Goal: Information Seeking & Learning: Check status

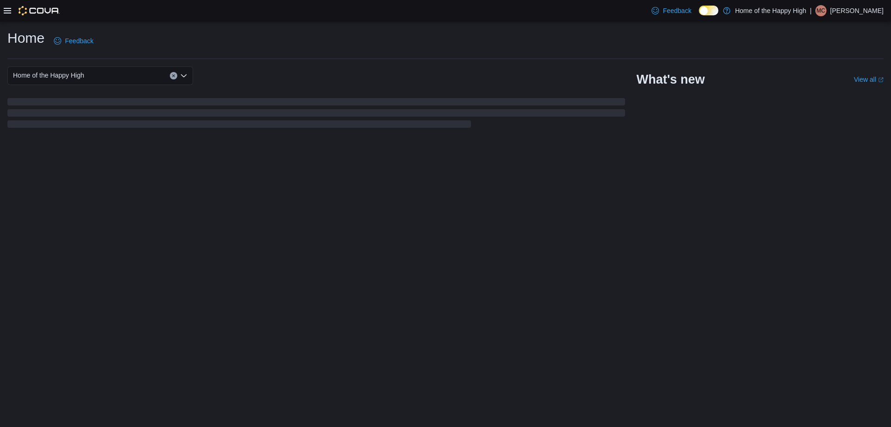
click at [4, 12] on icon at bounding box center [7, 10] width 7 height 7
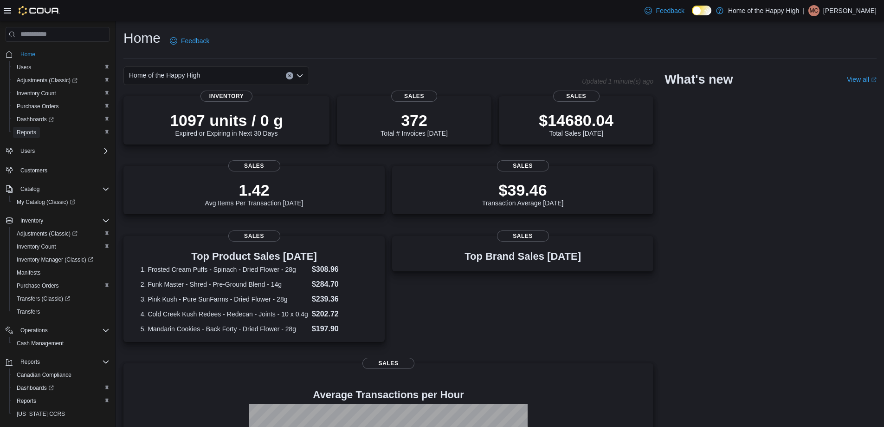
click at [32, 133] on span "Reports" at bounding box center [26, 132] width 19 height 7
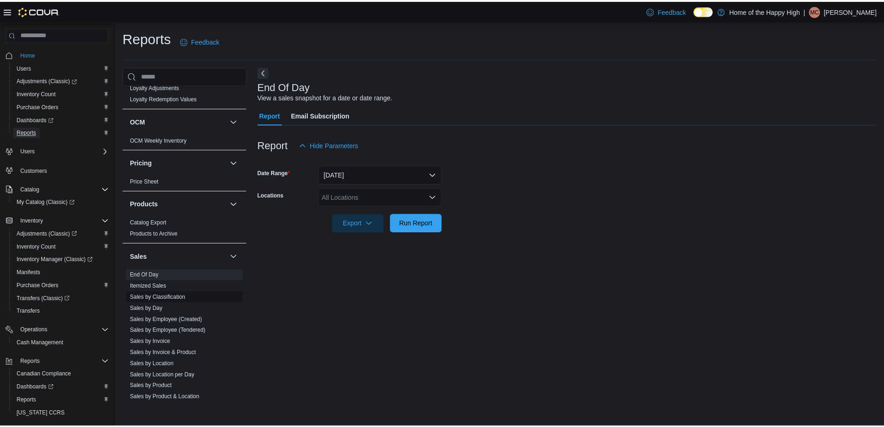
scroll to position [531, 0]
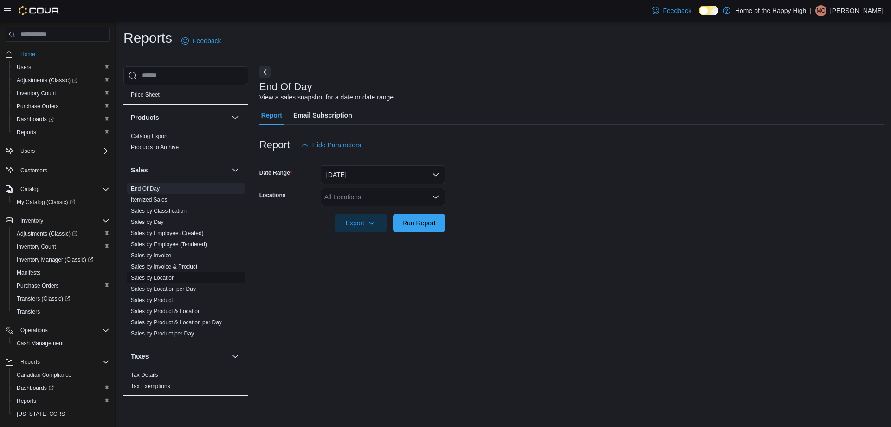
click at [166, 278] on link "Sales by Location" at bounding box center [153, 277] width 44 height 6
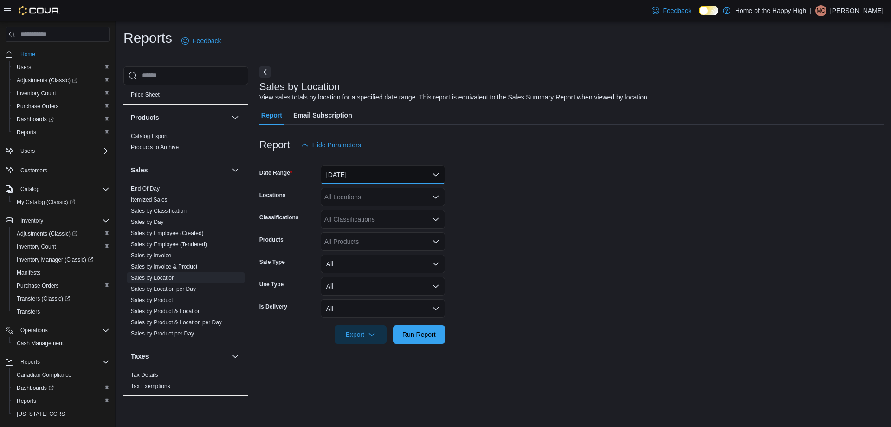
click at [345, 169] on button "[DATE]" at bounding box center [383, 174] width 124 height 19
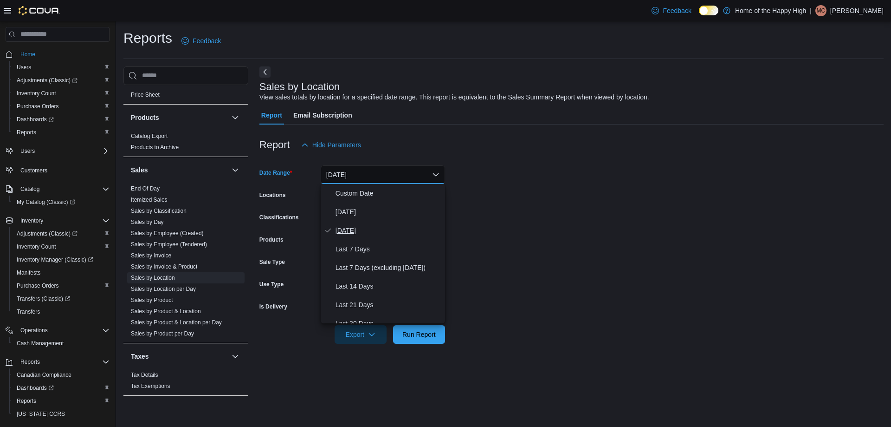
click at [338, 236] on button "[DATE]" at bounding box center [383, 230] width 124 height 19
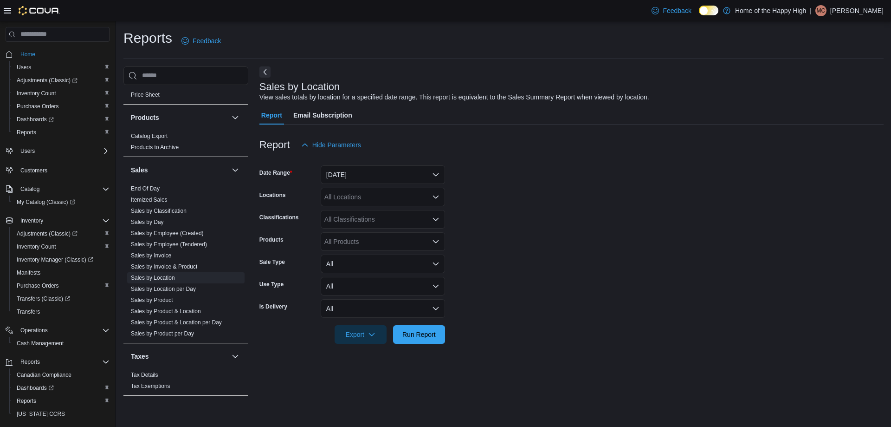
click at [346, 197] on div "All Locations" at bounding box center [383, 197] width 124 height 19
click at [578, 191] on form "Date Range [DATE] Locations All Locations Classifications All Classifications P…" at bounding box center [571, 248] width 624 height 189
click at [403, 195] on div "All Locations" at bounding box center [383, 197] width 124 height 19
type input "***"
click at [394, 225] on span "Edmonton - White Oaks - Fire & Flower" at bounding box center [415, 225] width 113 height 9
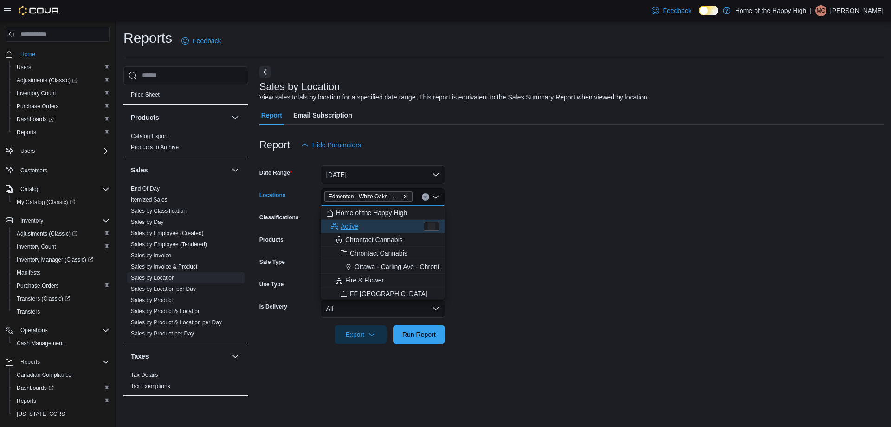
click at [510, 241] on form "Date Range [DATE] Locations [GEOGRAPHIC_DATA] - [GEOGRAPHIC_DATA] - Fire & Flow…" at bounding box center [571, 248] width 624 height 189
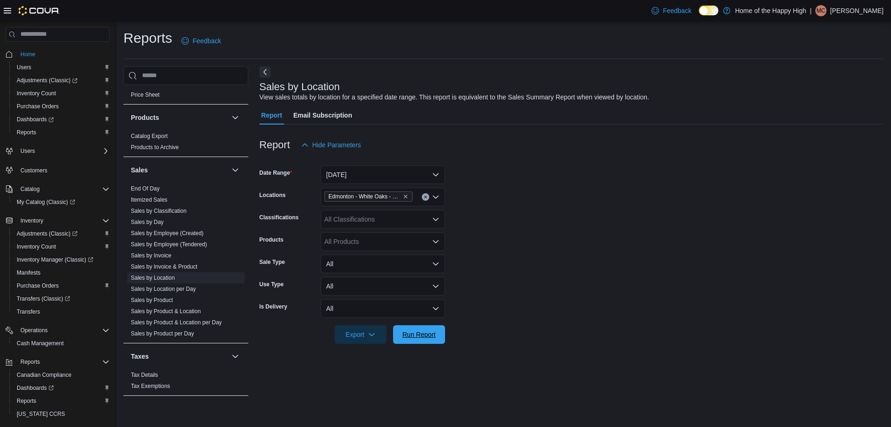
click at [409, 329] on span "Run Report" at bounding box center [419, 334] width 41 height 19
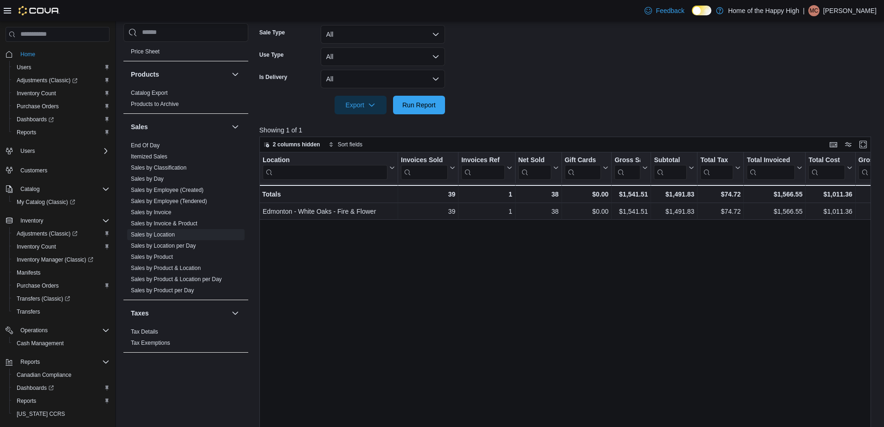
scroll to position [93, 0]
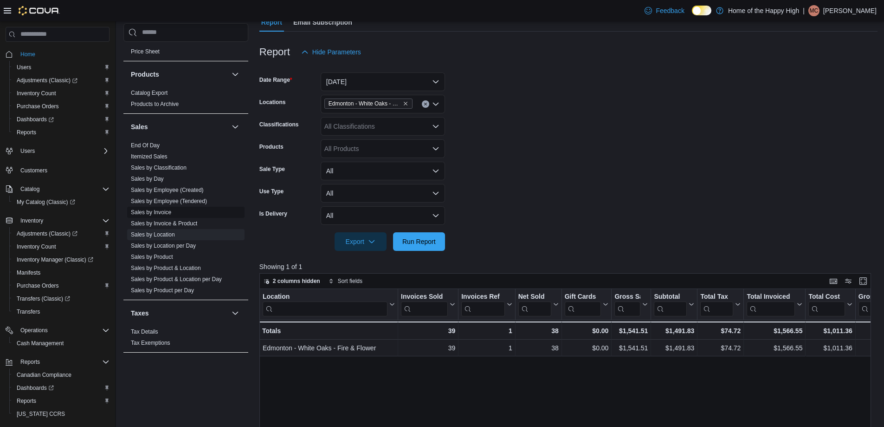
click at [162, 212] on link "Sales by Invoice" at bounding box center [151, 212] width 40 height 6
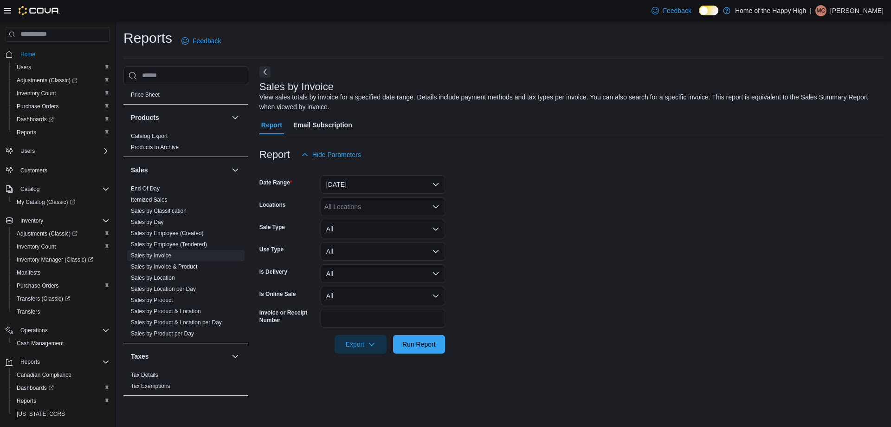
click at [369, 205] on div "All Locations" at bounding box center [383, 206] width 124 height 19
type input "***"
click at [395, 232] on span "Edmonton - White Oaks - Fire & Flower" at bounding box center [415, 235] width 113 height 9
click at [601, 245] on form "Date Range [DATE] Locations [GEOGRAPHIC_DATA] - [GEOGRAPHIC_DATA] - Fire & Flow…" at bounding box center [571, 258] width 624 height 189
click at [415, 346] on span "Run Report" at bounding box center [418, 343] width 33 height 9
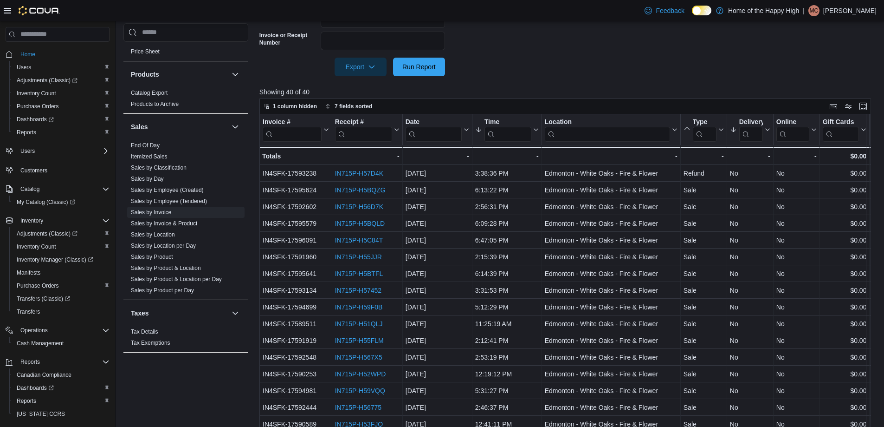
scroll to position [278, 0]
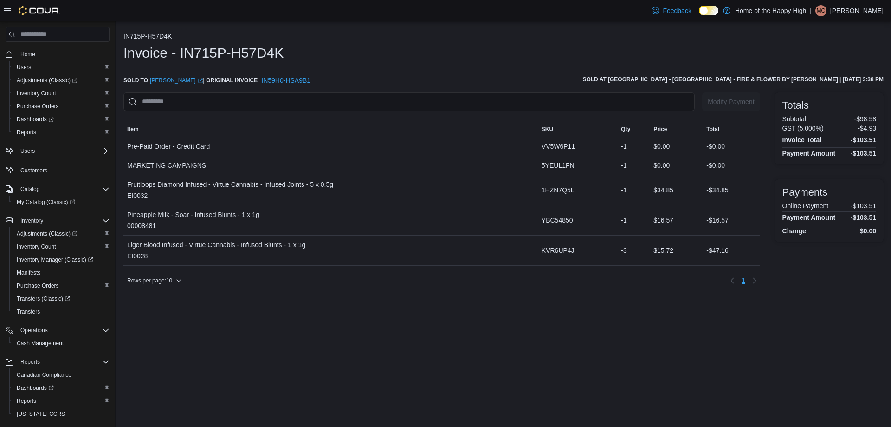
click at [566, 49] on div "Invoice - IN715P-H57D4K" at bounding box center [503, 53] width 760 height 19
